Goal: Transaction & Acquisition: Purchase product/service

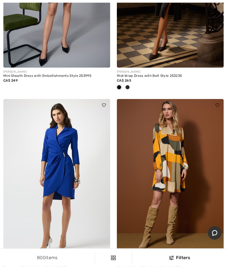
scroll to position [1855, 0]
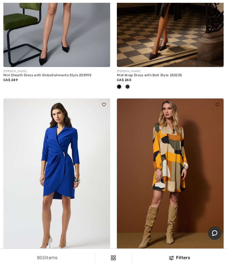
click at [75, 178] on img at bounding box center [56, 178] width 107 height 160
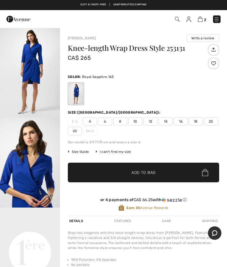
click at [220, 17] on img at bounding box center [217, 20] width 6 height 6
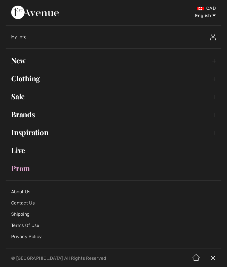
click at [209, 16] on select "English Français" at bounding box center [201, 14] width 29 height 17
select select "https://www.1ereavenue.com/fr/robe-portefeuille-mi-longue-modele-253131-p82595/"
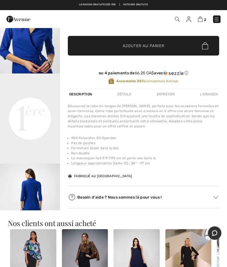
scroll to position [129, 0]
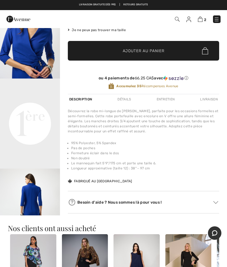
click at [37, 205] on img "3 / 4" at bounding box center [30, 214] width 60 height 90
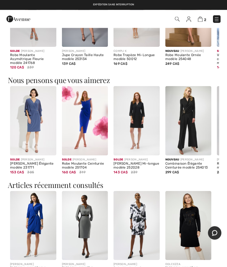
scroll to position [386, 0]
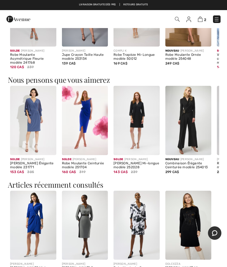
click at [35, 219] on img at bounding box center [33, 225] width 46 height 69
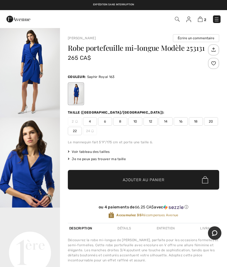
click at [149, 125] on span "12" at bounding box center [151, 121] width 14 height 8
click at [150, 178] on span "Ajouter au panier" at bounding box center [144, 180] width 42 height 6
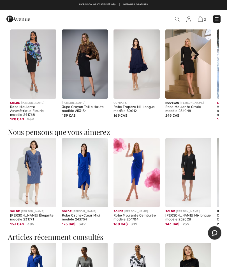
scroll to position [334, 0]
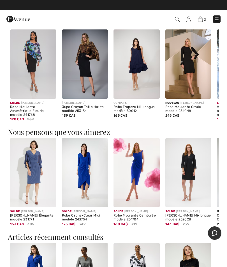
click at [87, 177] on img at bounding box center [85, 172] width 46 height 69
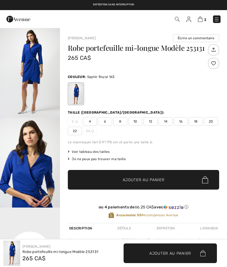
checkbox input "true"
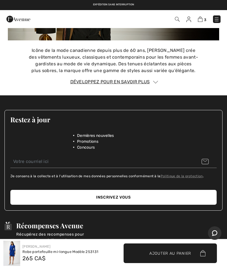
scroll to position [736, 0]
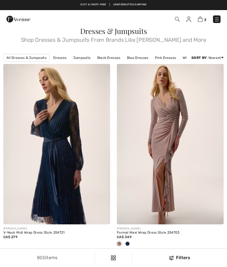
scroll to position [1879, 0]
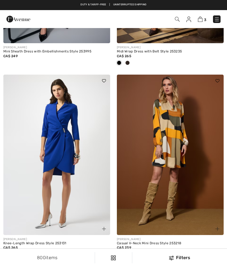
checkbox input "true"
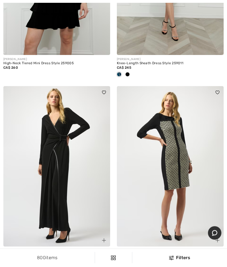
scroll to position [4370, 0]
click at [67, 185] on img at bounding box center [56, 166] width 107 height 160
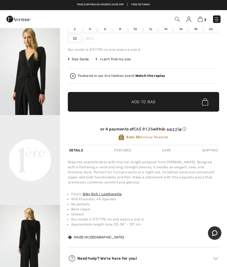
scroll to position [103, 0]
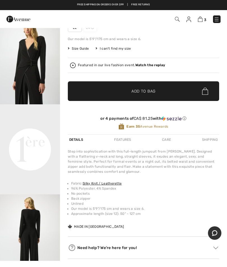
click at [37, 134] on video "Your browser does not support the video tag." at bounding box center [30, 119] width 60 height 30
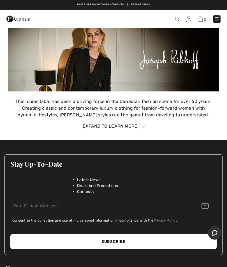
scroll to position [715, 0]
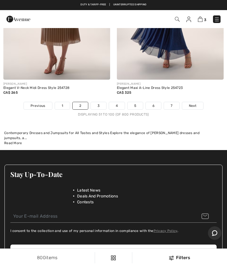
click at [195, 103] on span "Next" at bounding box center [193, 105] width 8 height 5
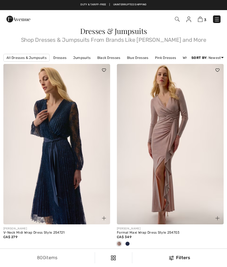
checkbox input "true"
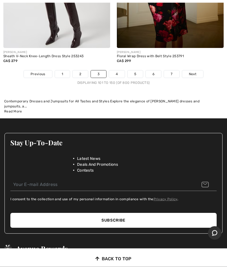
scroll to position [4792, 0]
